Goal: Task Accomplishment & Management: Manage account settings

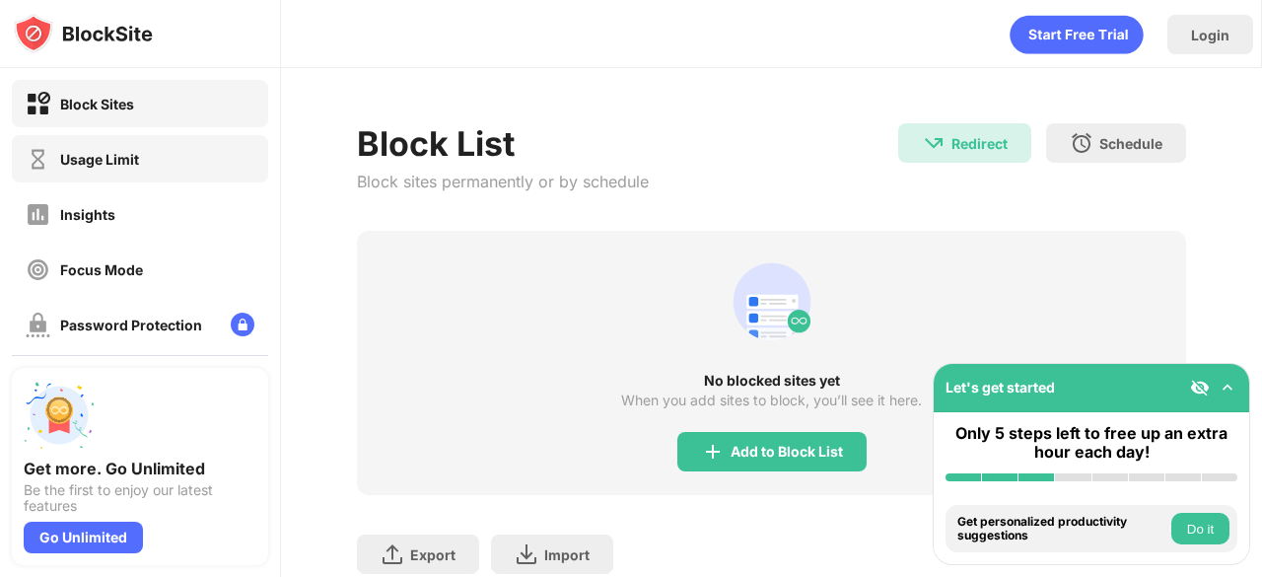
click at [213, 140] on div "Usage Limit" at bounding box center [140, 158] width 256 height 47
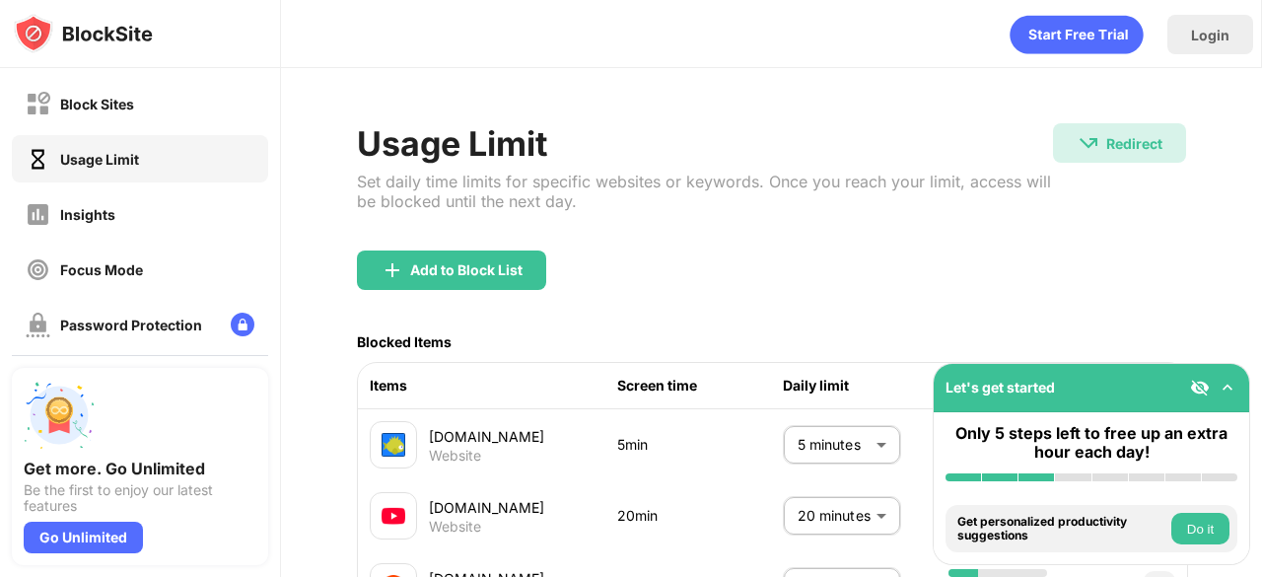
scroll to position [196, 0]
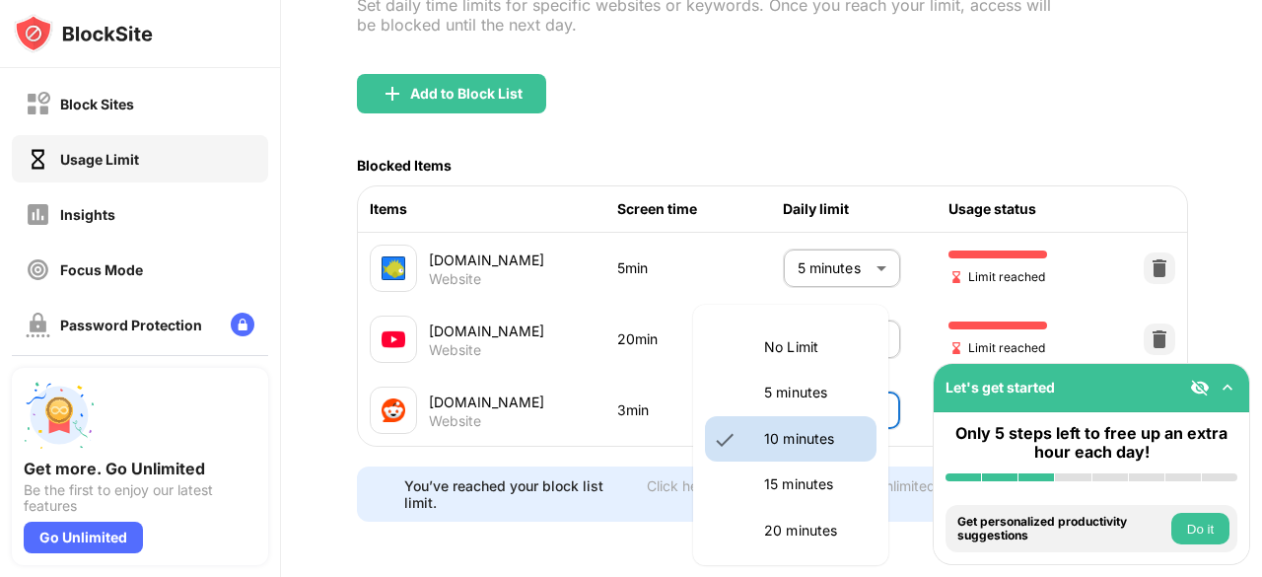
click at [801, 389] on body "Block Sites Usage Limit Insights Focus Mode Password Protection Custom Block Pa…" at bounding box center [631, 288] width 1262 height 577
click at [798, 304] on div at bounding box center [631, 288] width 1262 height 577
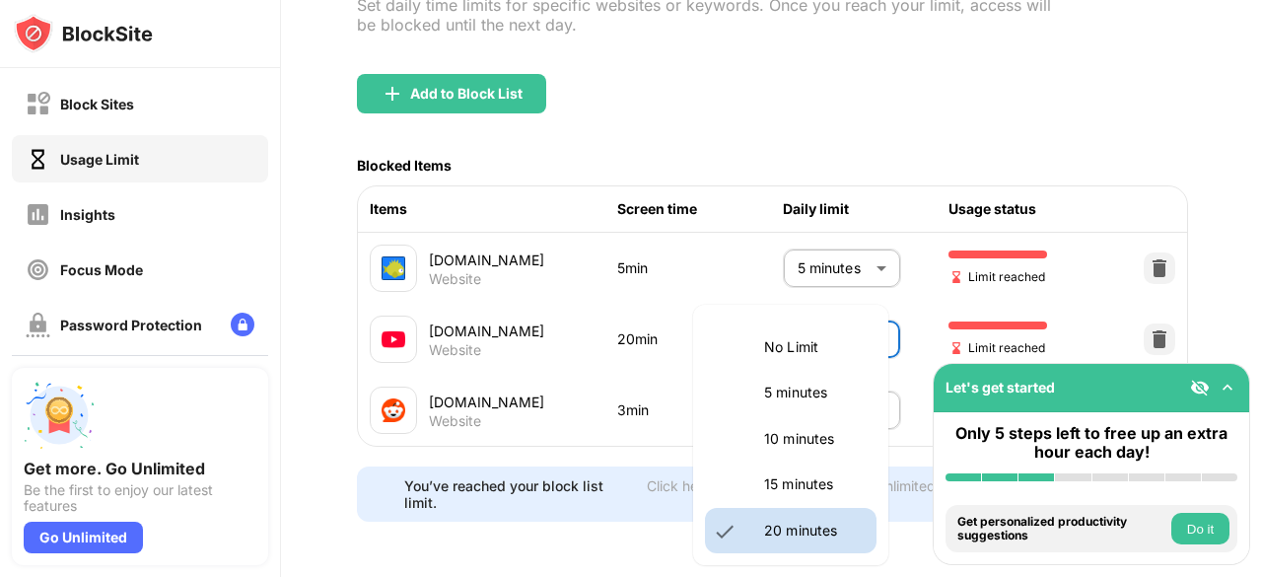
click at [819, 301] on body "Block Sites Usage Limit Insights Focus Mode Password Protection Custom Block Pa…" at bounding box center [631, 288] width 1262 height 577
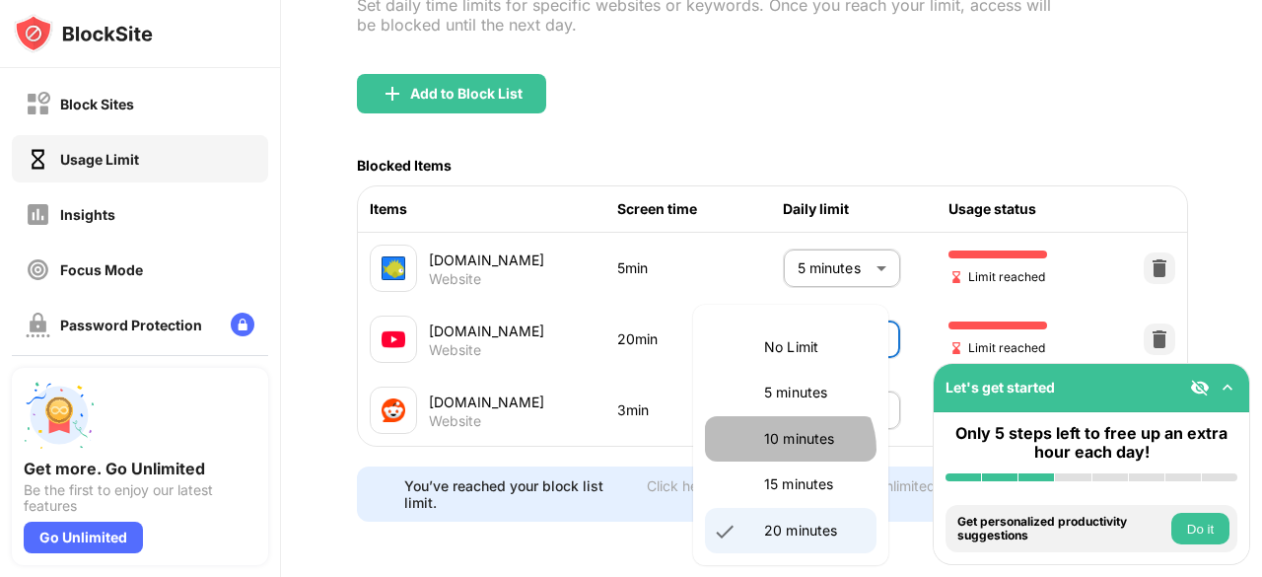
click at [787, 451] on li "10 minutes" at bounding box center [791, 438] width 172 height 45
type input "**"
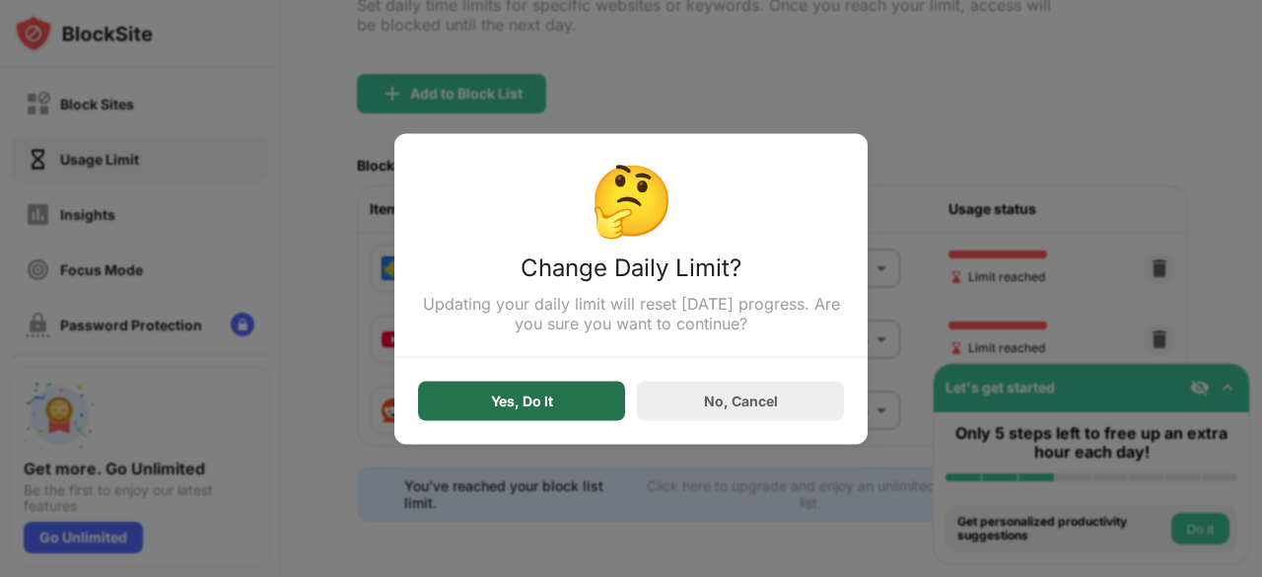
click at [478, 408] on div "Yes, Do It" at bounding box center [521, 400] width 207 height 39
